Goal: Information Seeking & Learning: Find contact information

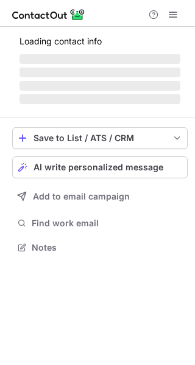
scroll to position [6, 6]
click at [154, 68] on span "‌" at bounding box center [99, 72] width 160 height 10
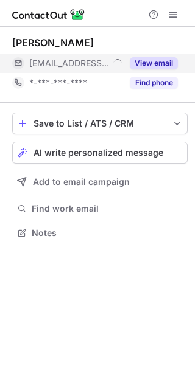
scroll to position [224, 195]
click at [159, 63] on button "View email" at bounding box center [153, 63] width 48 height 12
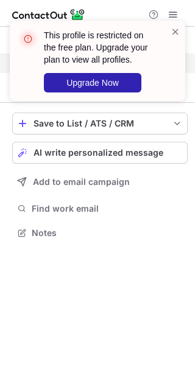
click at [165, 73] on div "This profile is restricted on the free plan. Upgrade your plan to view all prof…" at bounding box center [97, 66] width 195 height 114
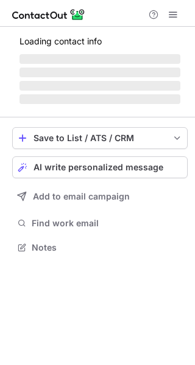
scroll to position [235, 195]
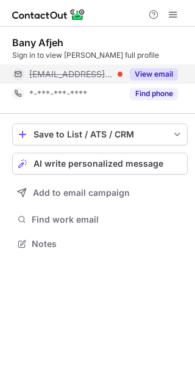
click at [173, 71] on button "View email" at bounding box center [153, 74] width 48 height 12
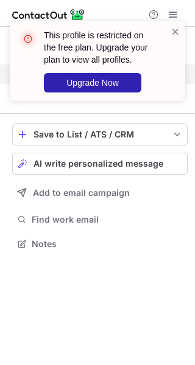
click at [174, 74] on div "This profile is restricted on the free plan. Upgrade your plan to view all prof…" at bounding box center [97, 66] width 195 height 114
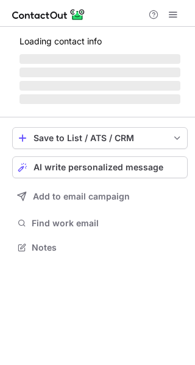
scroll to position [224, 195]
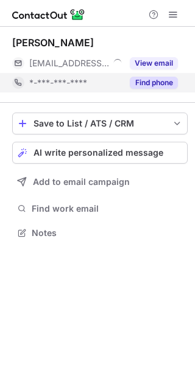
click at [147, 73] on div "Find phone" at bounding box center [149, 82] width 55 height 19
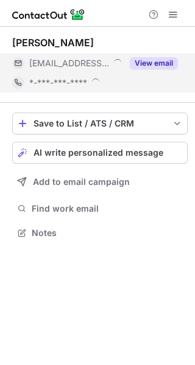
click at [155, 63] on button "View email" at bounding box center [153, 63] width 48 height 12
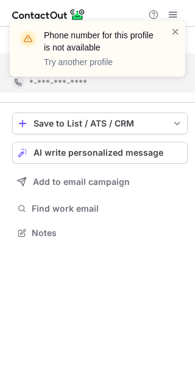
click at [174, 67] on div "Phone number for this profile is not available Try another profile" at bounding box center [97, 54] width 195 height 90
click at [168, 40] on div "Phone number for this profile is not available Try another profile" at bounding box center [93, 49] width 156 height 46
click at [176, 29] on span at bounding box center [175, 32] width 10 height 12
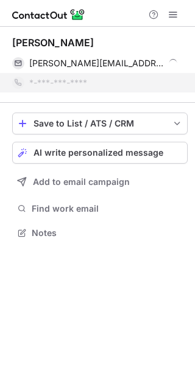
drag, startPoint x: 176, startPoint y: 29, endPoint x: 172, endPoint y: 38, distance: 10.6
click at [176, 29] on span at bounding box center [175, 32] width 10 height 12
click at [164, 63] on div "Phone number for this profile is not available Try another profile" at bounding box center [105, 48] width 123 height 39
click at [165, 60] on div "Phone number for this profile is not available Try another profile" at bounding box center [105, 48] width 123 height 39
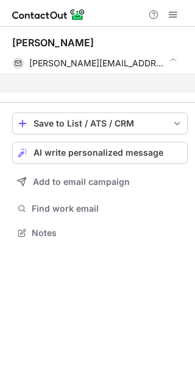
click at [168, 61] on span at bounding box center [173, 62] width 10 height 10
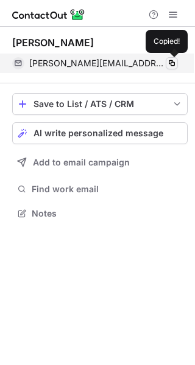
click at [165, 61] on button at bounding box center [171, 63] width 12 height 12
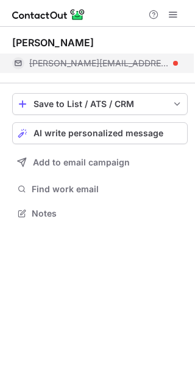
click at [148, 61] on div "jacob@clinicaorthodent.com.br" at bounding box center [103, 63] width 148 height 11
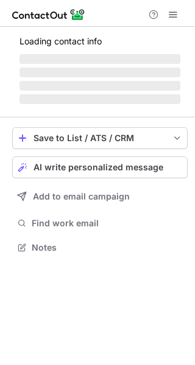
scroll to position [207, 195]
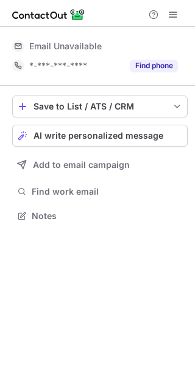
click at [145, 67] on button "Find phone" at bounding box center [153, 66] width 48 height 12
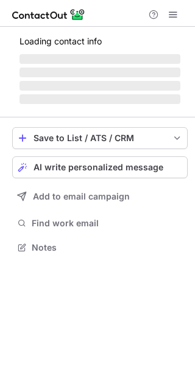
scroll to position [255, 195]
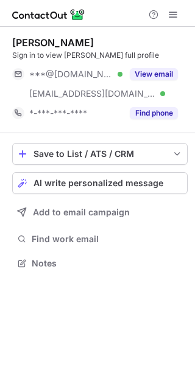
click at [155, 60] on div "Sign in to view [PERSON_NAME] full profile" at bounding box center [99, 55] width 175 height 11
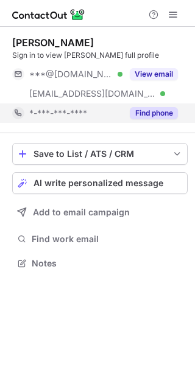
drag, startPoint x: 156, startPoint y: 67, endPoint x: 174, endPoint y: 108, distance: 44.6
click at [157, 69] on div "View email" at bounding box center [149, 73] width 55 height 19
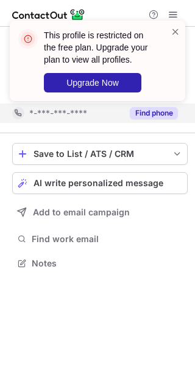
click at [169, 95] on div "This profile is restricted on the free plan. Upgrade your plan to view all prof…" at bounding box center [97, 66] width 195 height 114
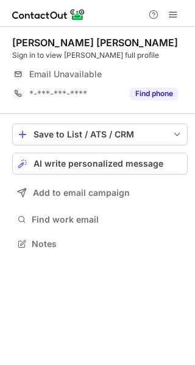
scroll to position [235, 195]
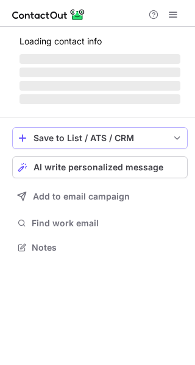
scroll to position [239, 195]
click at [150, 63] on span "‌" at bounding box center [99, 59] width 160 height 10
click at [157, 63] on span "‌" at bounding box center [99, 59] width 160 height 10
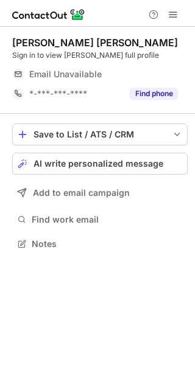
click at [167, 67] on div "Email Unavailable" at bounding box center [103, 73] width 148 height 19
click at [161, 70] on div "Email Unavailable" at bounding box center [103, 73] width 148 height 19
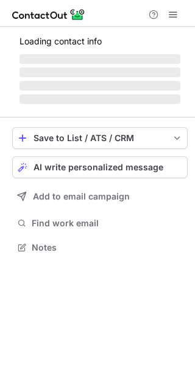
scroll to position [6, 6]
click at [149, 65] on div "Loading contact info ‌ ‌ ‌ ‌" at bounding box center [99, 68] width 175 height 78
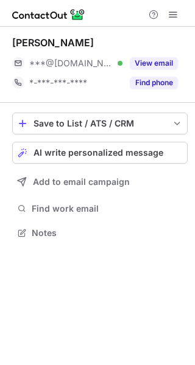
scroll to position [224, 195]
click at [149, 65] on button "View email" at bounding box center [153, 63] width 48 height 12
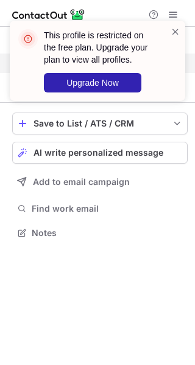
click at [171, 67] on div "This profile is restricted on the free plan. Upgrade your plan to view all prof…" at bounding box center [97, 66] width 195 height 114
click at [171, 67] on div at bounding box center [175, 61] width 10 height 71
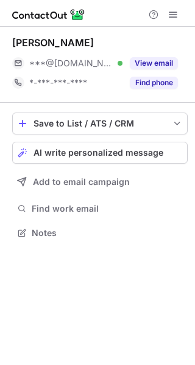
click at [158, 49] on div "This profile is restricted on the free plan. Upgrade your plan to view all prof…" at bounding box center [105, 60] width 123 height 63
click at [173, 35] on span at bounding box center [175, 32] width 10 height 12
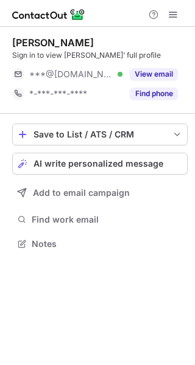
scroll to position [235, 195]
click at [140, 60] on div "Sign in to view [PERSON_NAME]’ full profile" at bounding box center [99, 55] width 175 height 11
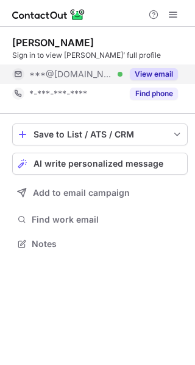
click at [147, 67] on div "View email" at bounding box center [149, 73] width 55 height 19
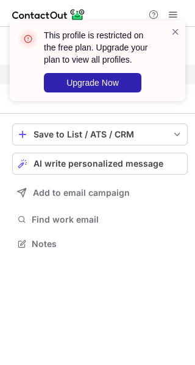
click at [184, 75] on div "This profile is restricted on the free plan. Upgrade your plan to view all prof…" at bounding box center [97, 61] width 175 height 80
click at [145, 23] on div "This profile is restricted on the free plan. Upgrade your plan to view all prof…" at bounding box center [97, 61] width 175 height 80
click at [161, 29] on div "This profile is restricted on the free plan. Upgrade your plan to view all prof…" at bounding box center [105, 60] width 123 height 63
click at [182, 27] on div "This profile is restricted on the free plan. Upgrade your plan to view all prof…" at bounding box center [97, 61] width 175 height 80
click at [171, 32] on span at bounding box center [175, 32] width 10 height 12
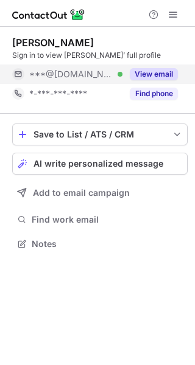
click at [181, 68] on div "***@[DOMAIN_NAME] Verified View email" at bounding box center [99, 73] width 175 height 19
click at [181, 79] on div "***@[DOMAIN_NAME]" at bounding box center [99, 73] width 175 height 19
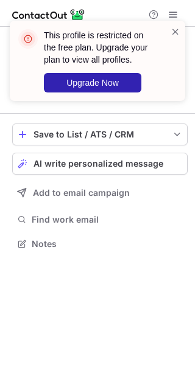
click at [169, 81] on div "This profile is restricted on the free plan. Upgrade your plan to view all prof…" at bounding box center [97, 66] width 195 height 114
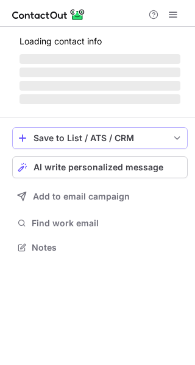
scroll to position [6, 6]
click at [162, 46] on p "Loading contact info" at bounding box center [99, 41] width 160 height 10
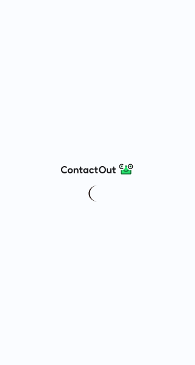
click at [170, 22] on div at bounding box center [97, 182] width 195 height 365
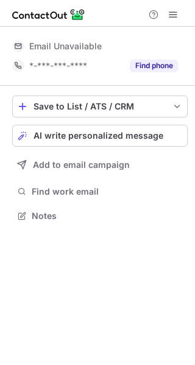
scroll to position [6, 6]
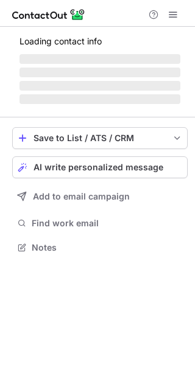
click at [170, 22] on div at bounding box center [97, 13] width 195 height 27
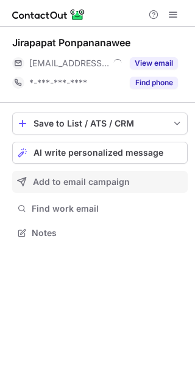
scroll to position [224, 195]
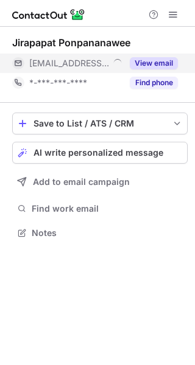
click at [159, 68] on button "View email" at bounding box center [153, 63] width 48 height 12
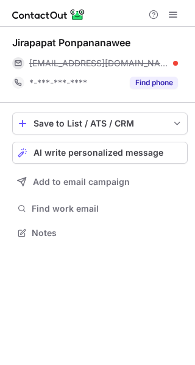
click at [171, 67] on div "jirapapat@petsonthepoint.com.au" at bounding box center [103, 63] width 148 height 11
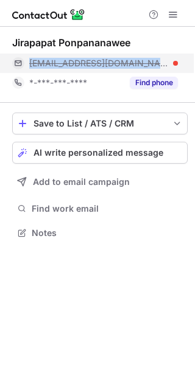
drag, startPoint x: 178, startPoint y: 63, endPoint x: 168, endPoint y: 63, distance: 9.7
click at [168, 63] on div "jirapapat@petsonthepoint.com.au" at bounding box center [94, 62] width 165 height 19
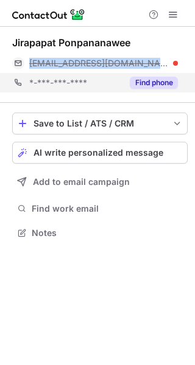
copy div "jirapapat@petsonthepoint.com.au"
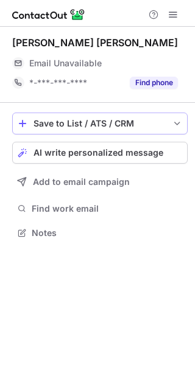
scroll to position [224, 195]
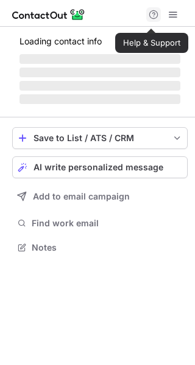
scroll to position [6, 6]
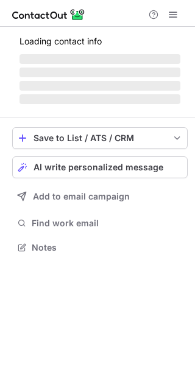
drag, startPoint x: 139, startPoint y: 67, endPoint x: 151, endPoint y: 67, distance: 12.2
click at [142, 67] on span "‌" at bounding box center [99, 72] width 160 height 10
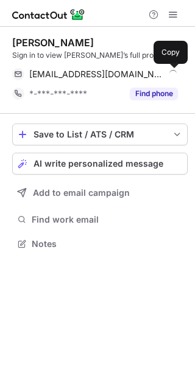
click at [173, 74] on span at bounding box center [172, 74] width 10 height 10
drag, startPoint x: 154, startPoint y: 82, endPoint x: 7, endPoint y: 64, distance: 148.2
click at [173, 73] on span at bounding box center [172, 74] width 10 height 10
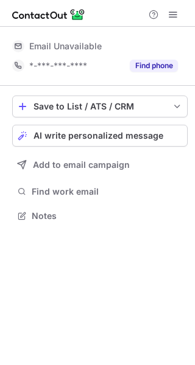
scroll to position [239, 195]
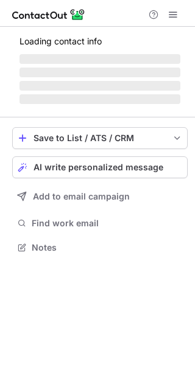
click at [136, 75] on span "‌" at bounding box center [99, 72] width 160 height 10
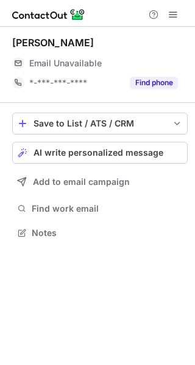
scroll to position [224, 195]
click at [154, 66] on div "Email Unavailable" at bounding box center [103, 62] width 148 height 19
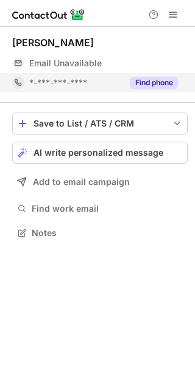
click at [154, 74] on div "Mike Smith Email Unavailable Email address *-***-***-**** Find phone" at bounding box center [99, 64] width 175 height 56
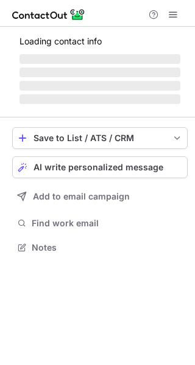
scroll to position [224, 195]
